Goal: Book appointment/travel/reservation

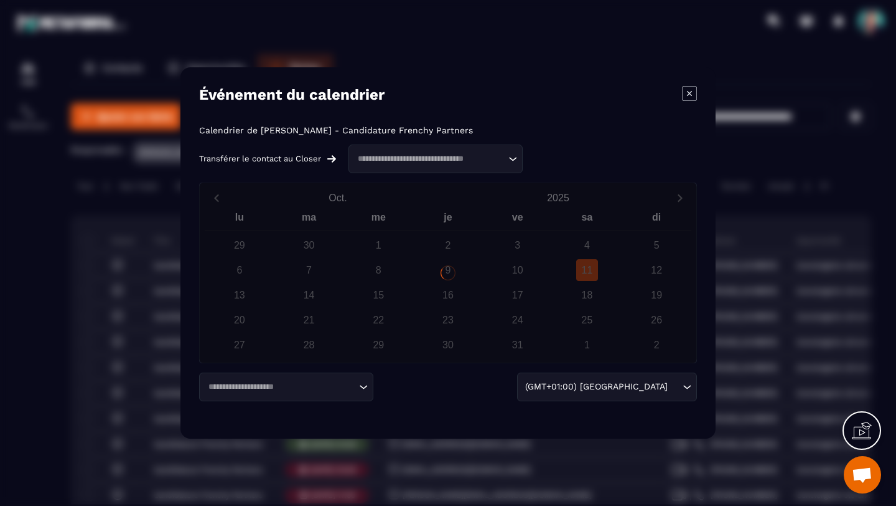
scroll to position [4, 0]
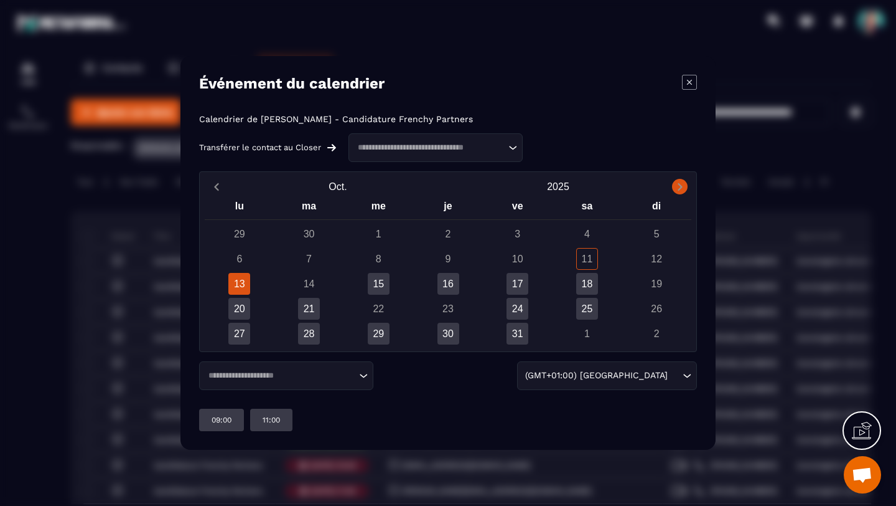
click at [680, 188] on icon "Next month" at bounding box center [680, 186] width 4 height 7
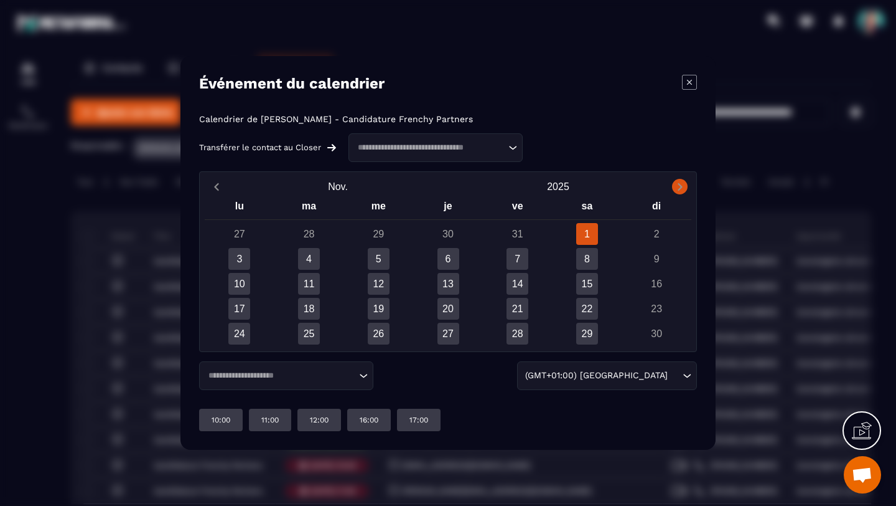
click at [679, 188] on icon "Next month" at bounding box center [680, 186] width 4 height 7
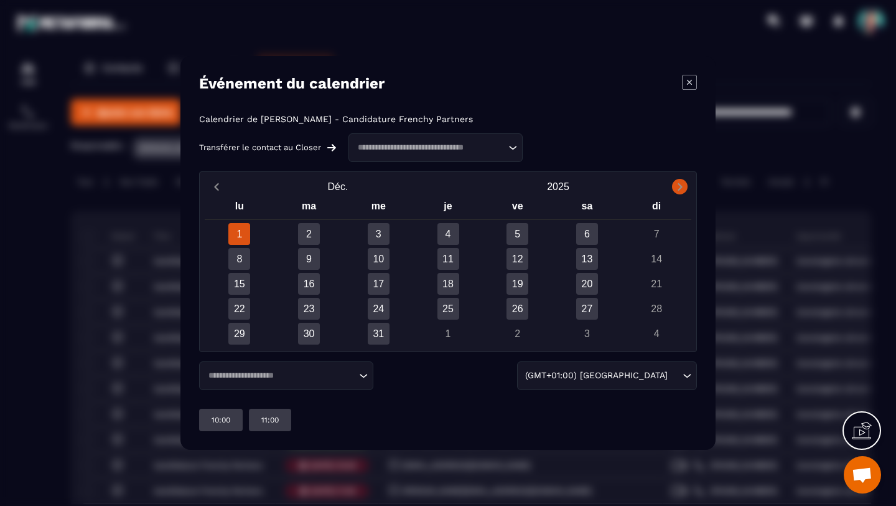
click at [680, 188] on icon "Next month" at bounding box center [680, 186] width 4 height 7
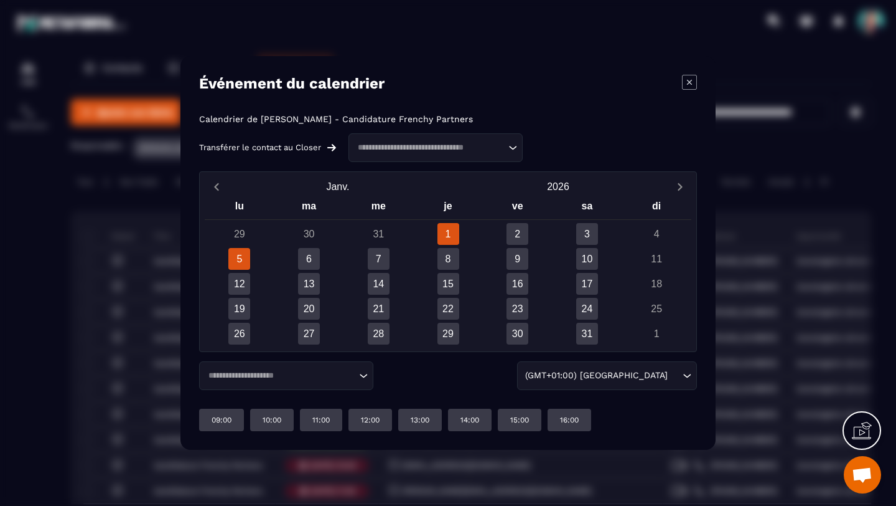
click at [239, 260] on div "5" at bounding box center [239, 259] width 22 height 22
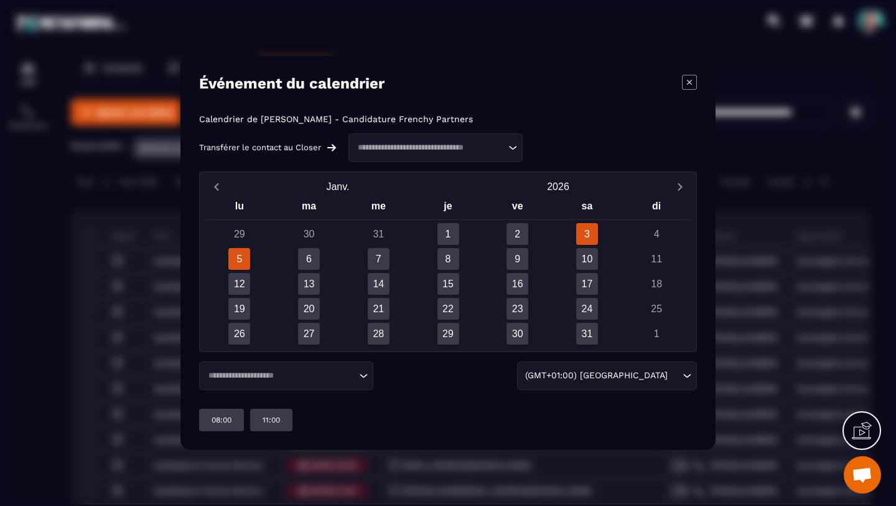
click at [586, 234] on div "3" at bounding box center [587, 234] width 22 height 22
click at [316, 260] on div "6" at bounding box center [309, 259] width 22 height 22
click at [588, 232] on div "3" at bounding box center [587, 234] width 22 height 22
click at [313, 420] on p "12:00" at bounding box center [319, 420] width 19 height 10
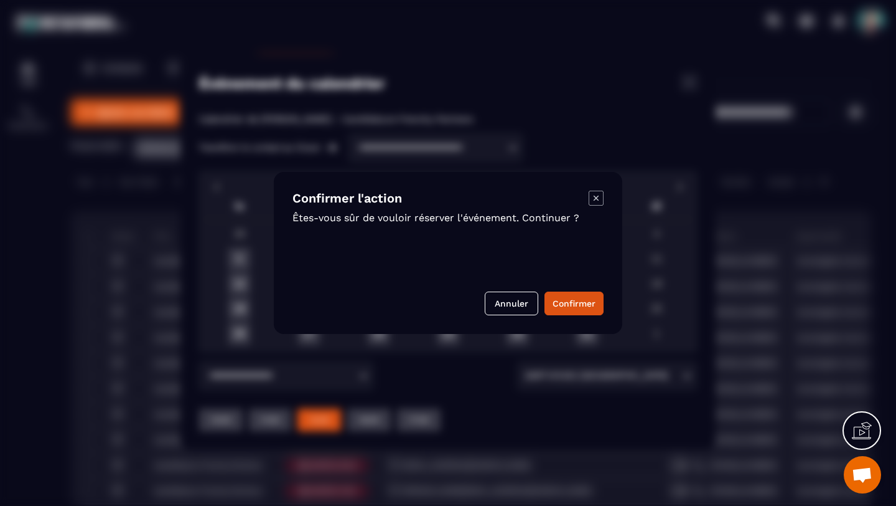
click at [601, 198] on icon "Modal window" at bounding box center [596, 198] width 15 height 15
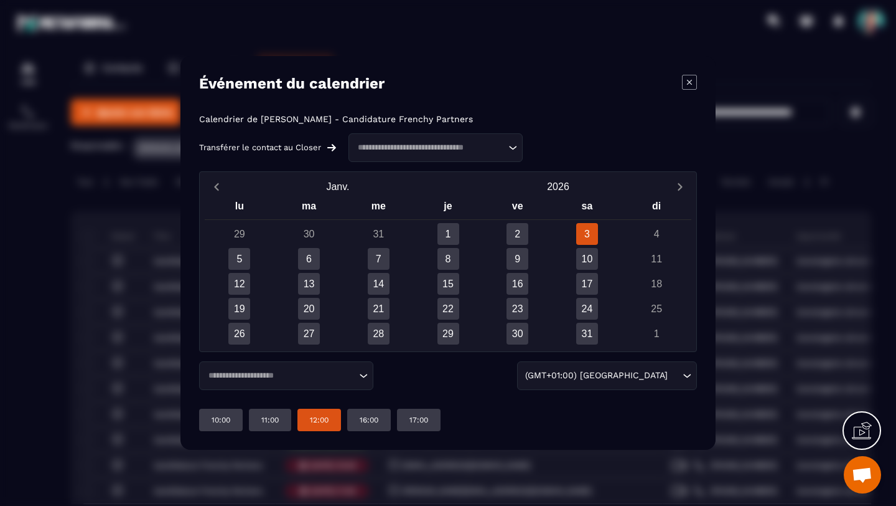
click at [590, 232] on div "3" at bounding box center [587, 234] width 22 height 22
click at [321, 421] on p "12:00" at bounding box center [319, 420] width 19 height 10
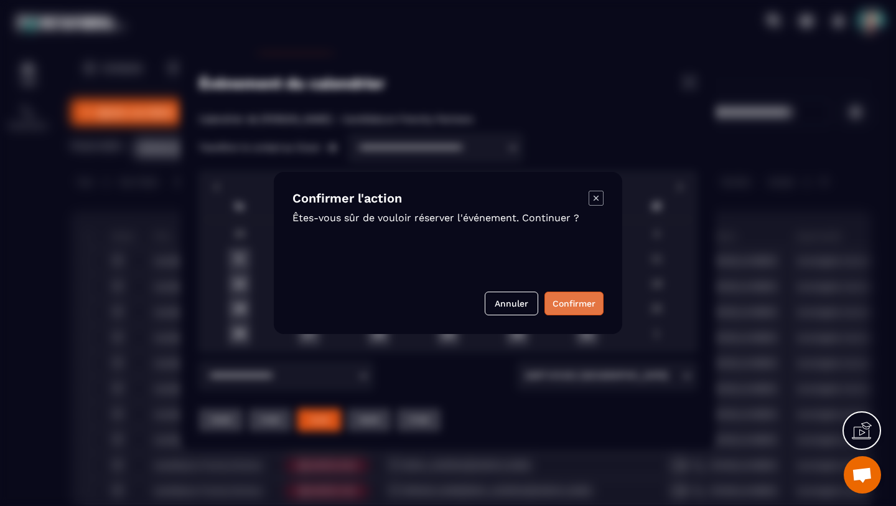
click at [564, 305] on button "Confirmer" at bounding box center [574, 303] width 59 height 24
